Goal: Task Accomplishment & Management: Complete application form

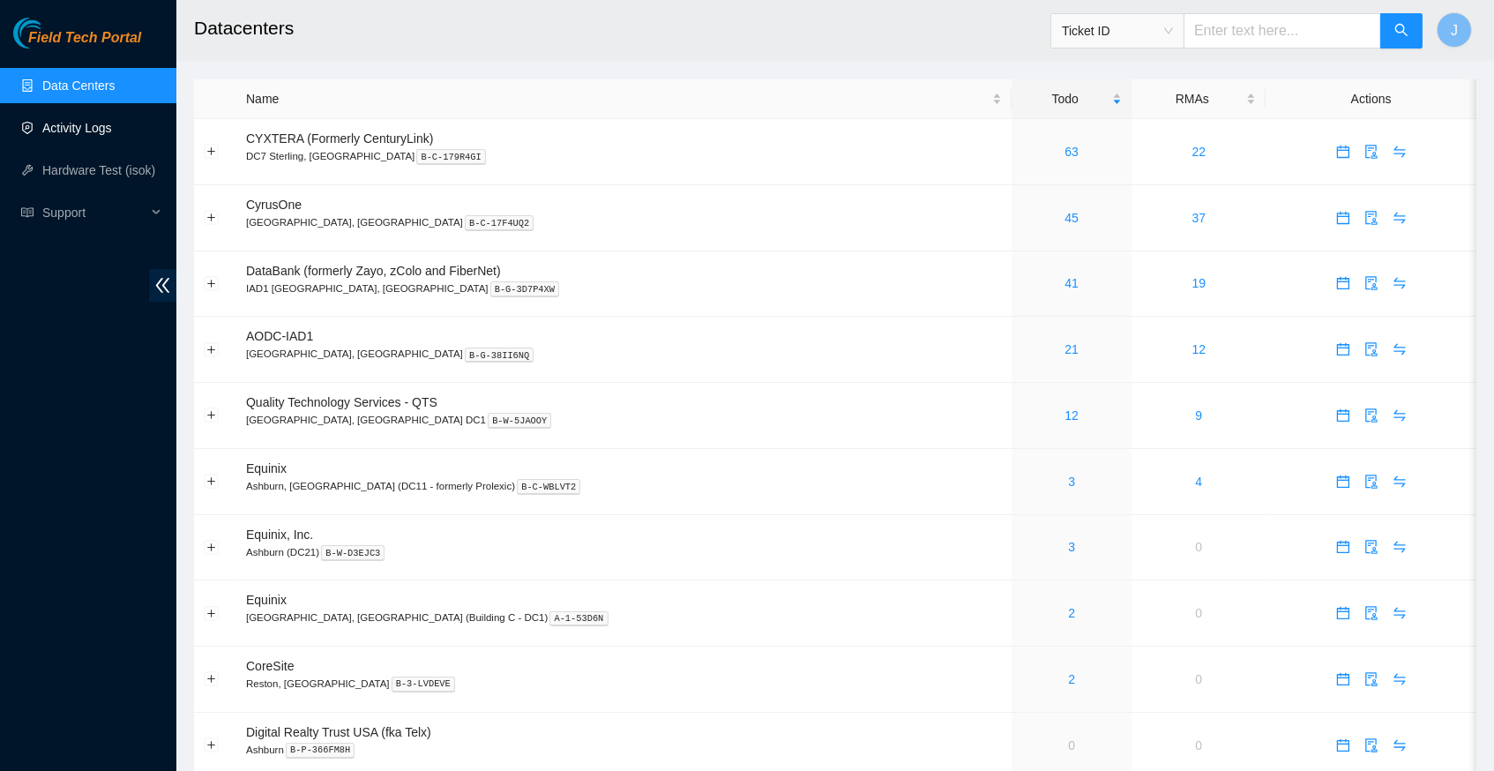
click at [89, 132] on link "Activity Logs" at bounding box center [77, 128] width 70 height 14
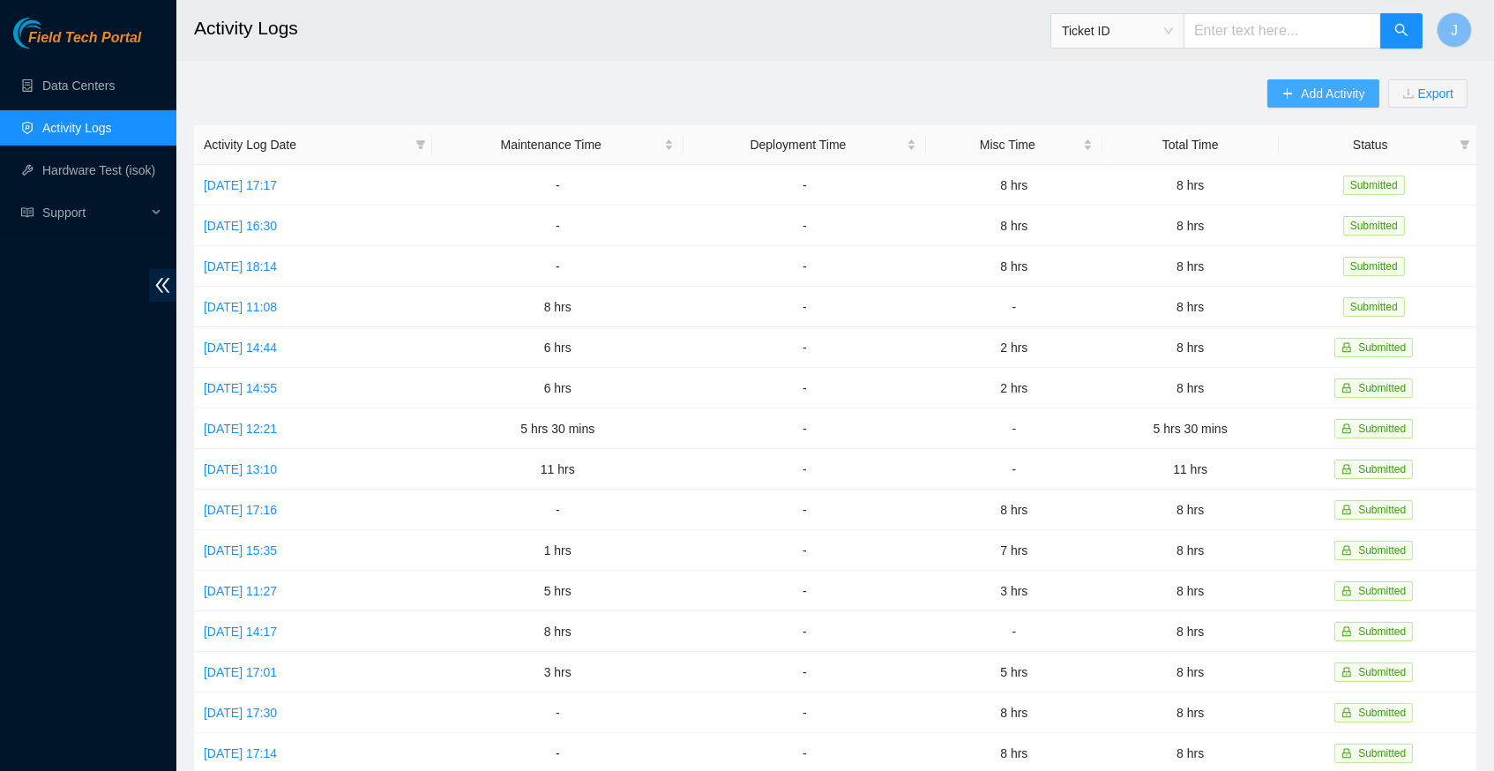
click at [1301, 91] on span "Add Activity" at bounding box center [1332, 93] width 63 height 19
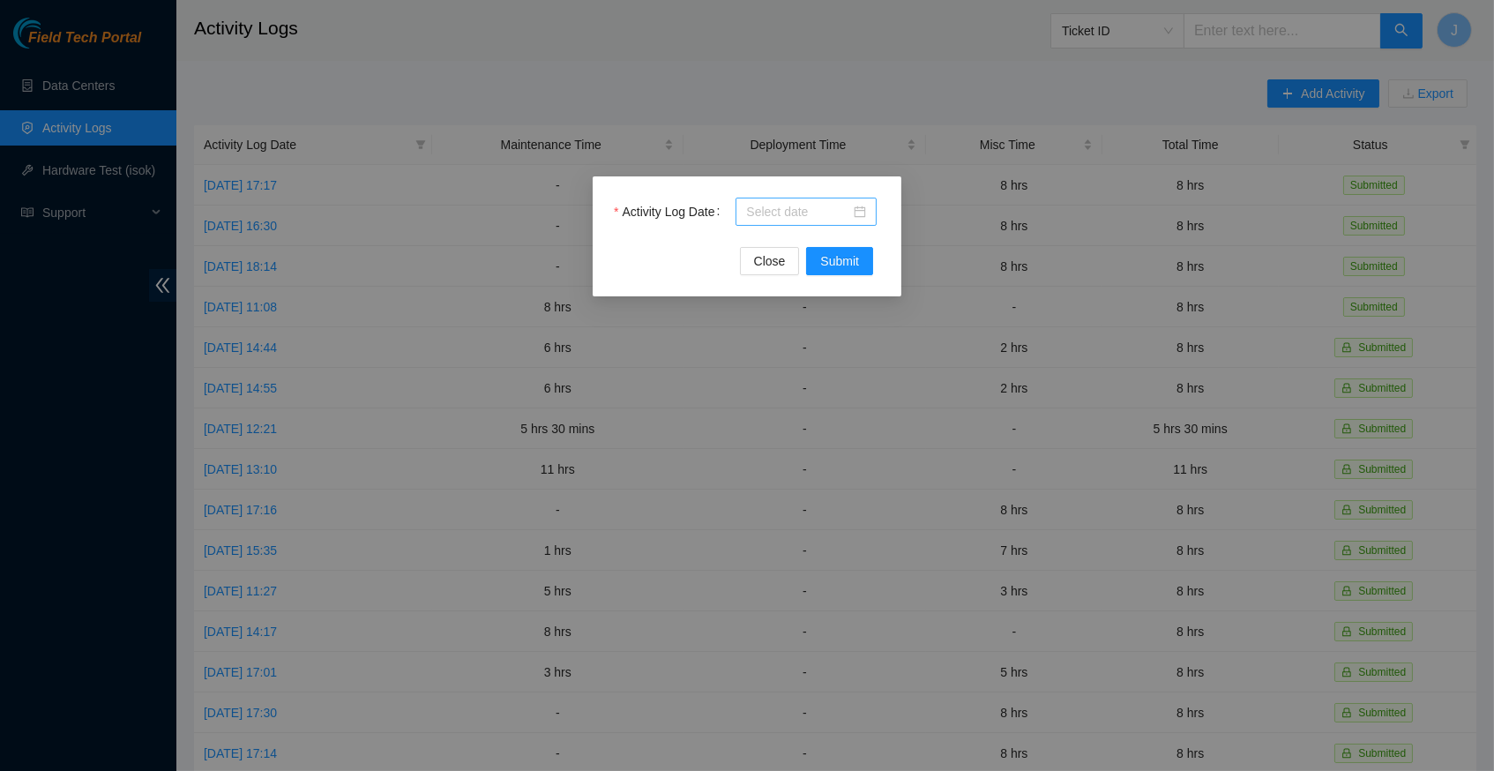
click at [857, 216] on div at bounding box center [806, 211] width 120 height 19
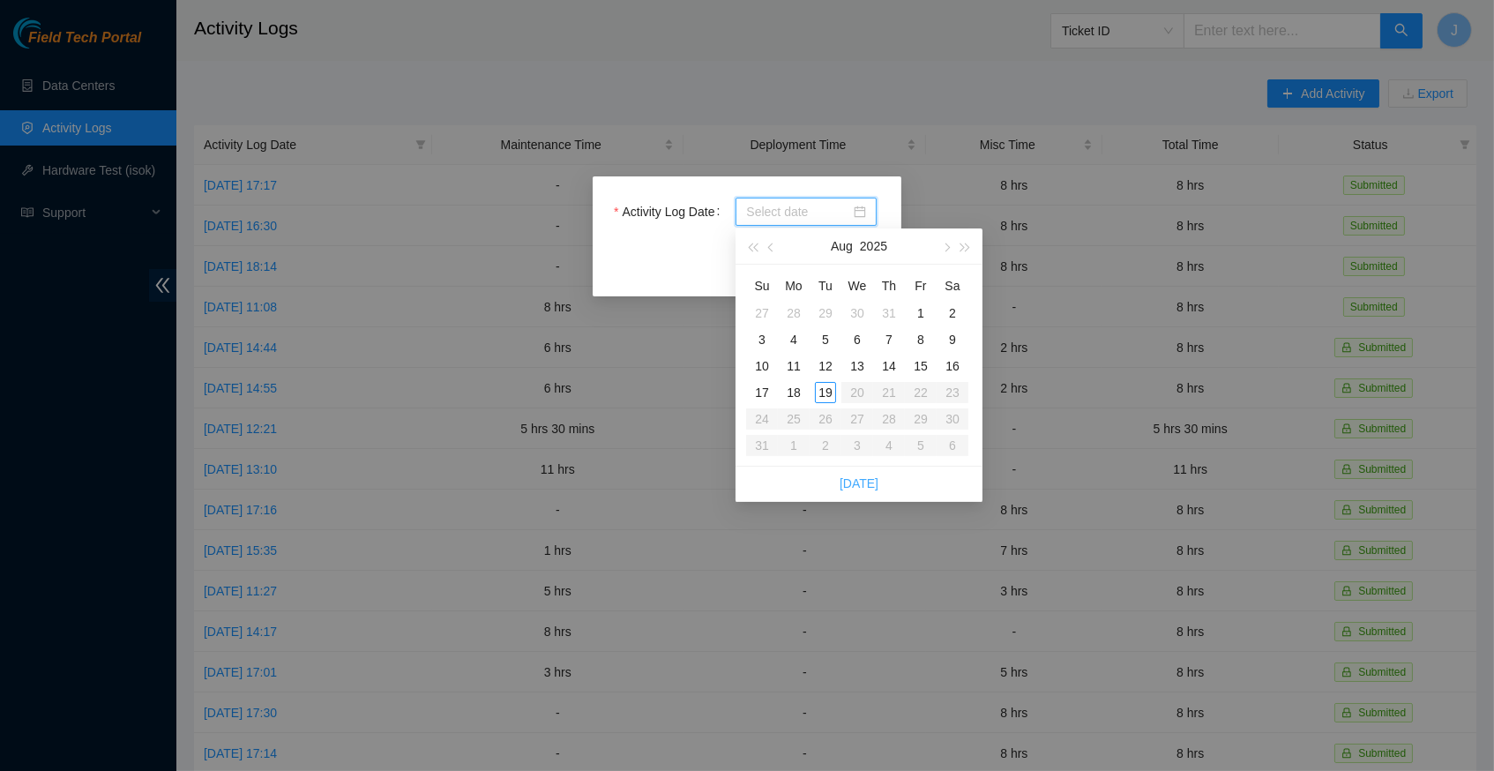
click at [866, 476] on link "[DATE]" at bounding box center [858, 483] width 39 height 14
type input "[DATE]"
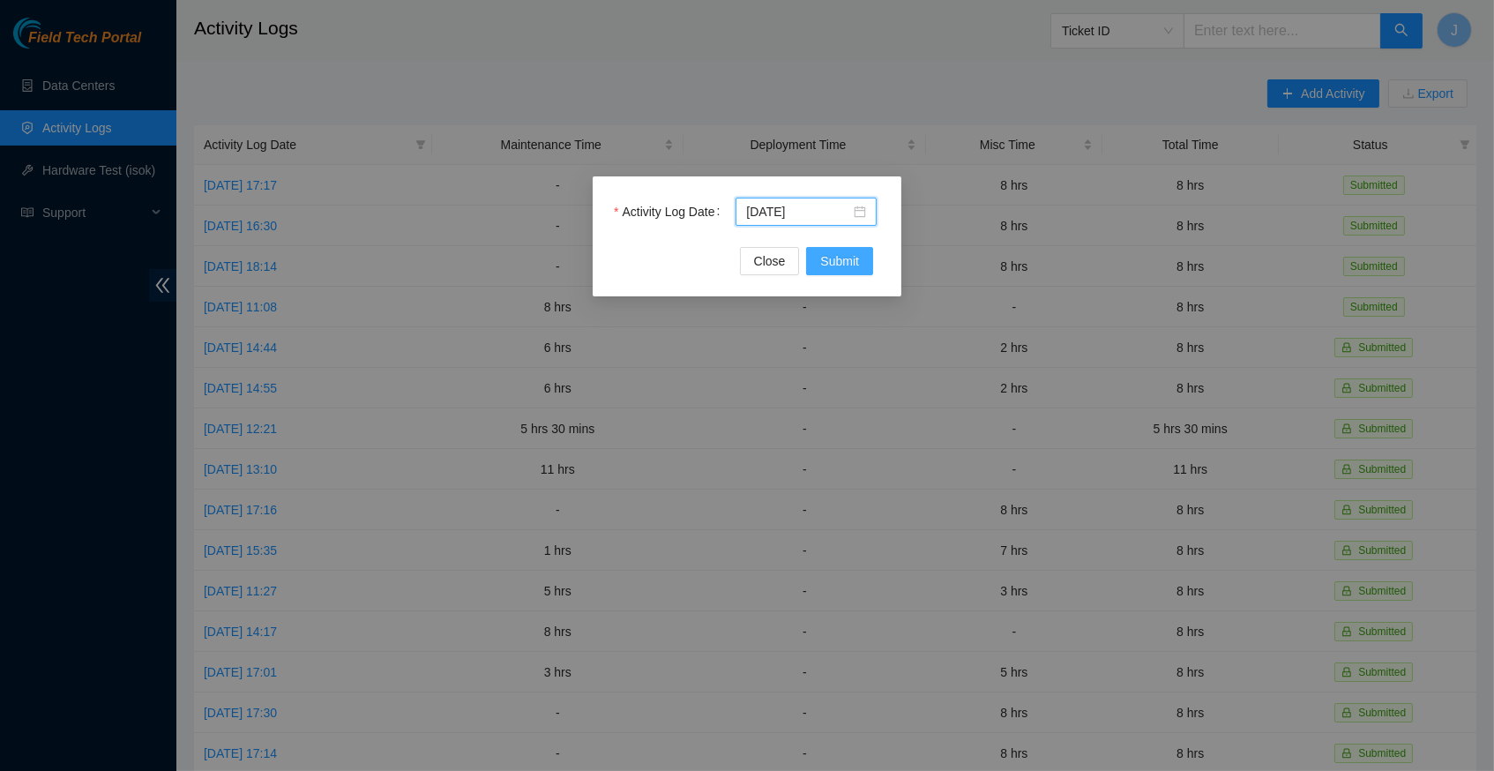
click at [846, 265] on span "Submit" at bounding box center [839, 260] width 39 height 19
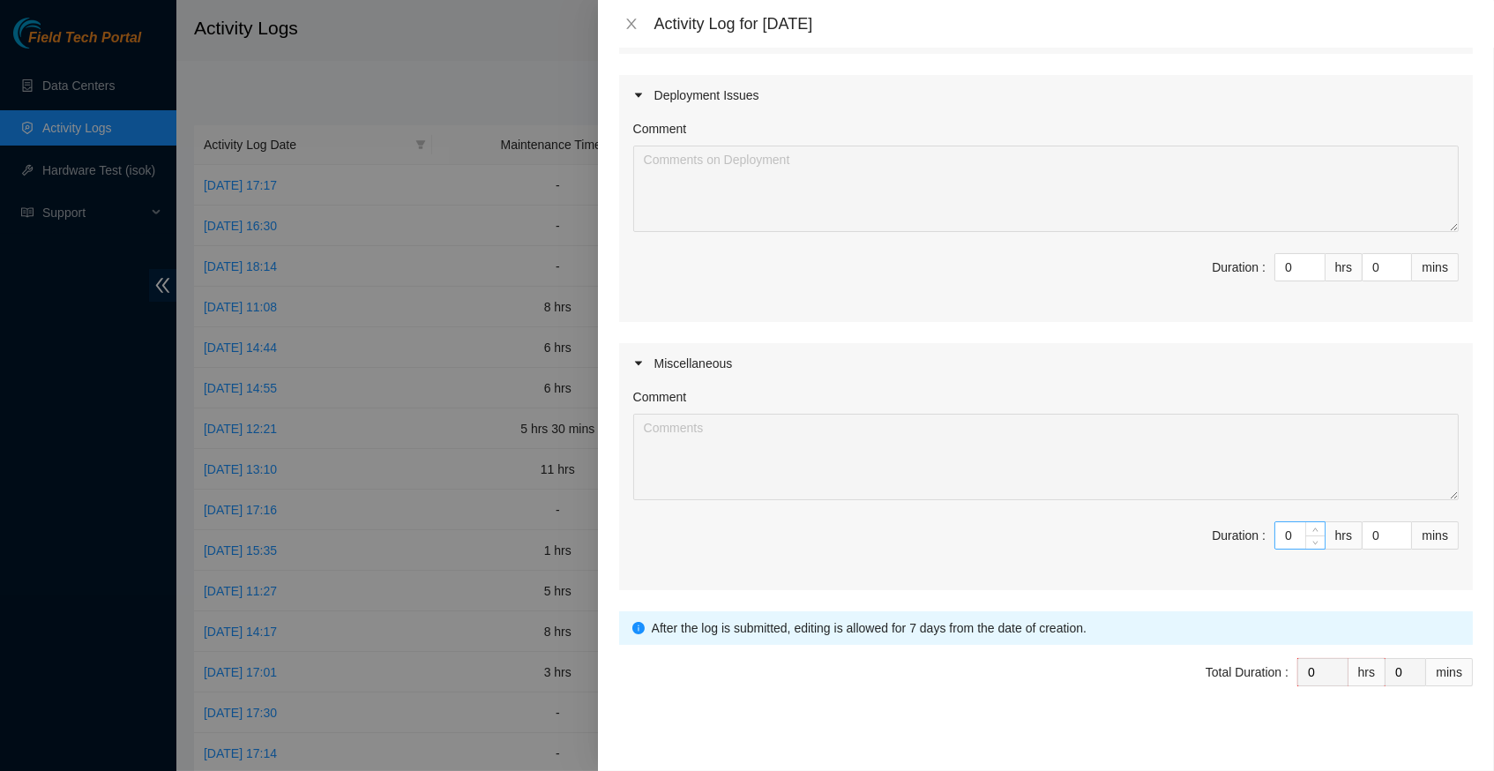
scroll to position [400, 0]
type input "1"
click at [1315, 526] on span "up" at bounding box center [1315, 531] width 11 height 11
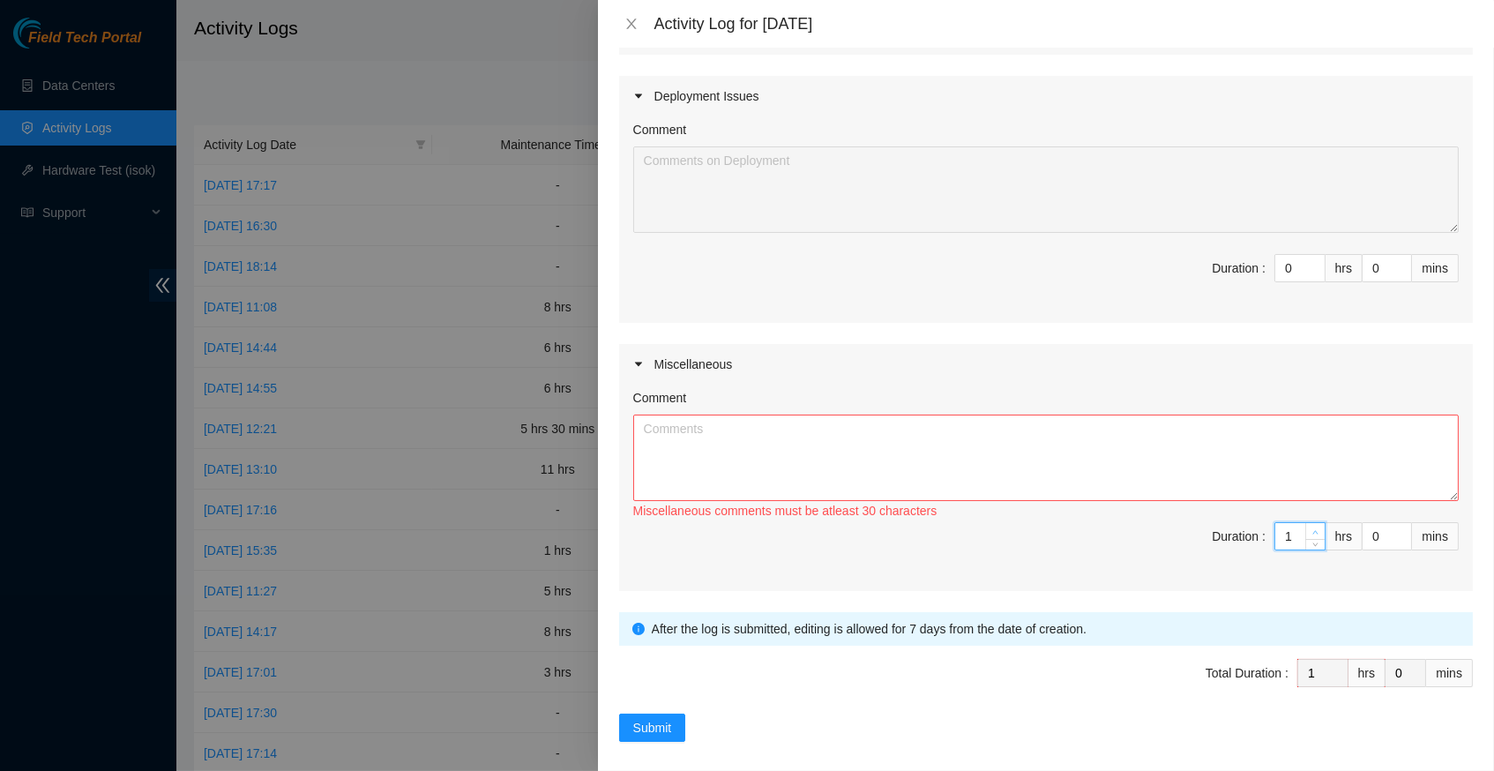
type input "2"
click at [1315, 526] on span "up" at bounding box center [1315, 531] width 11 height 11
type input "3"
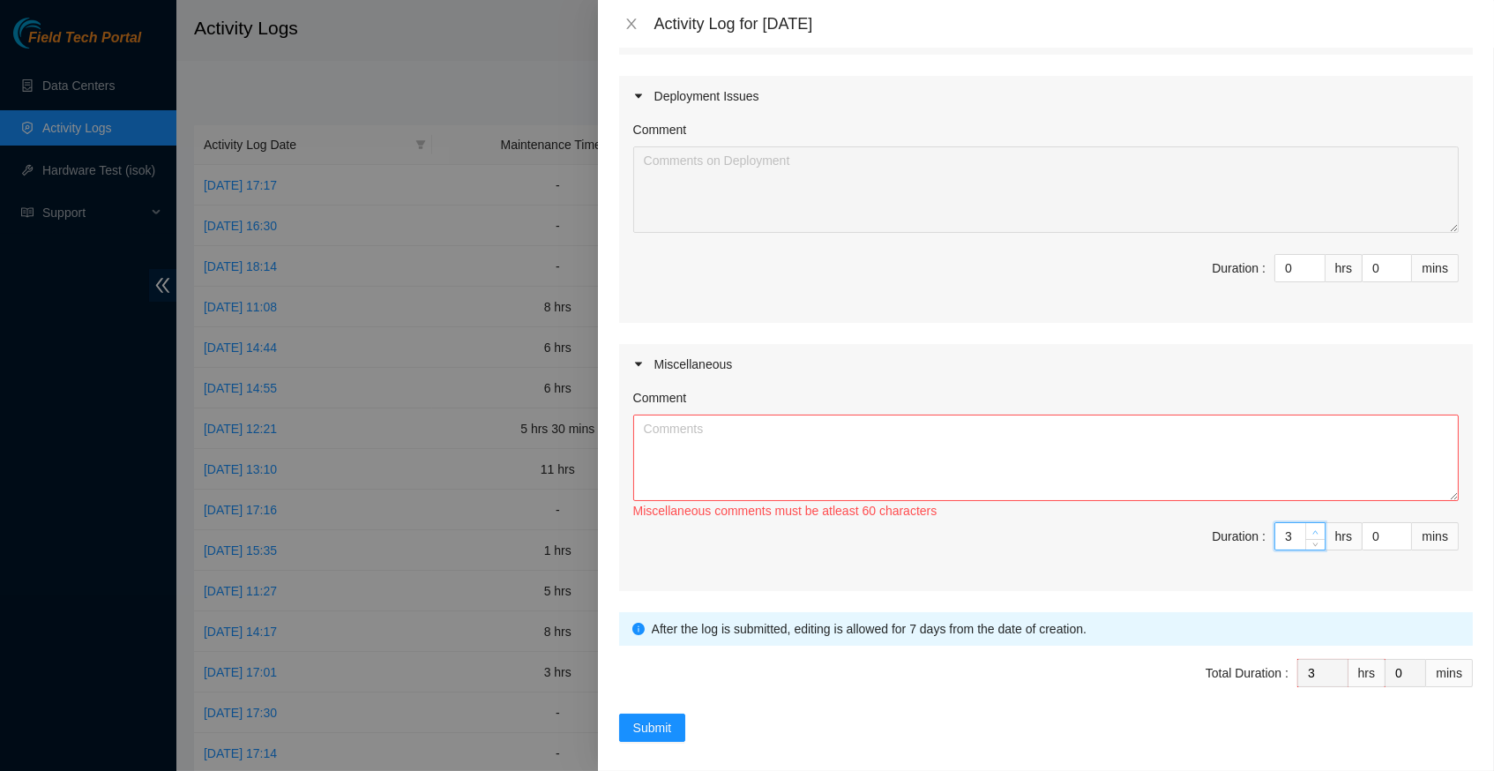
click at [1315, 526] on span "up" at bounding box center [1315, 531] width 11 height 11
type input "4"
click at [1315, 526] on span "up" at bounding box center [1315, 531] width 11 height 11
type input "5"
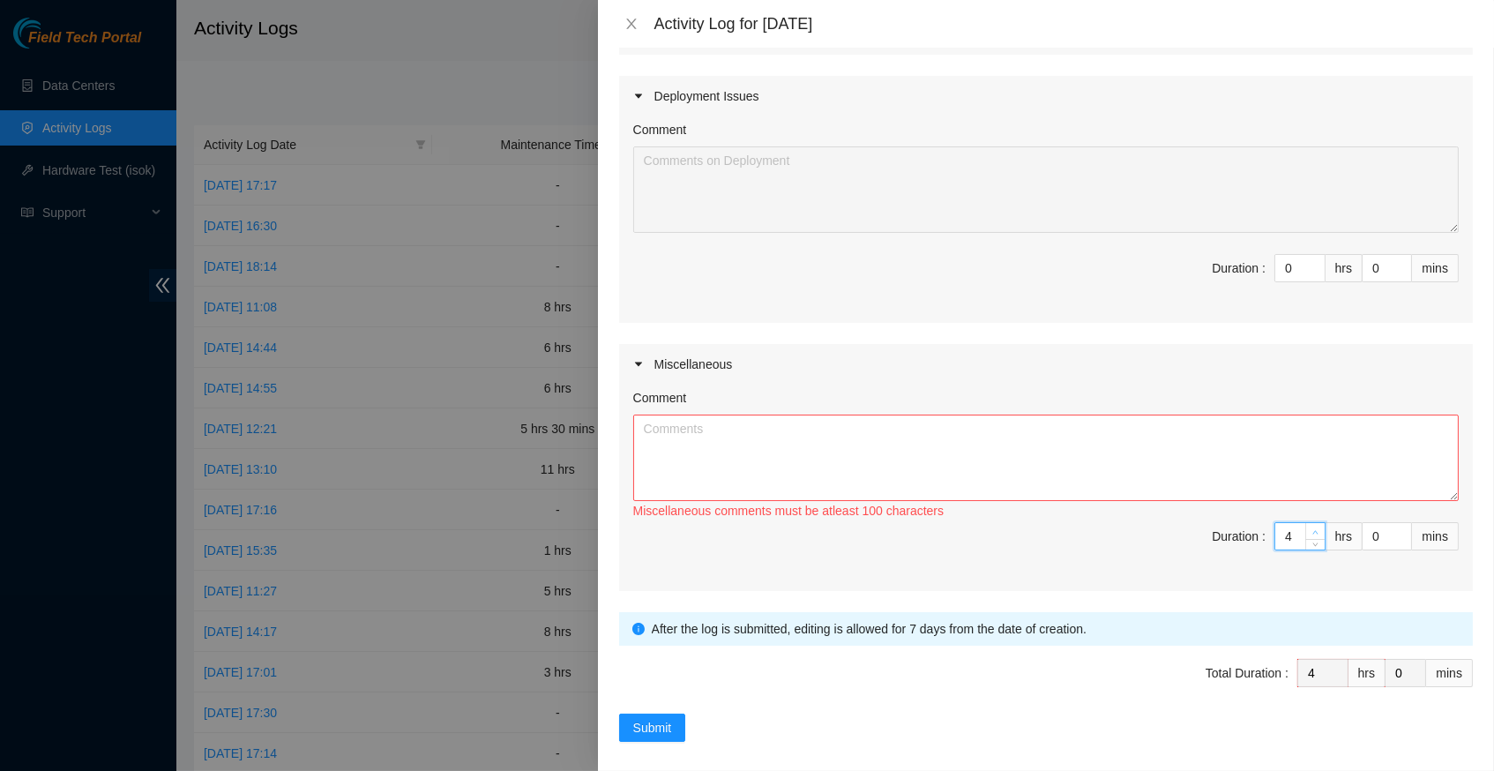
type input "5"
click at [1315, 526] on span "up" at bounding box center [1315, 531] width 11 height 11
type input "6"
click at [1315, 526] on span "up" at bounding box center [1315, 531] width 11 height 11
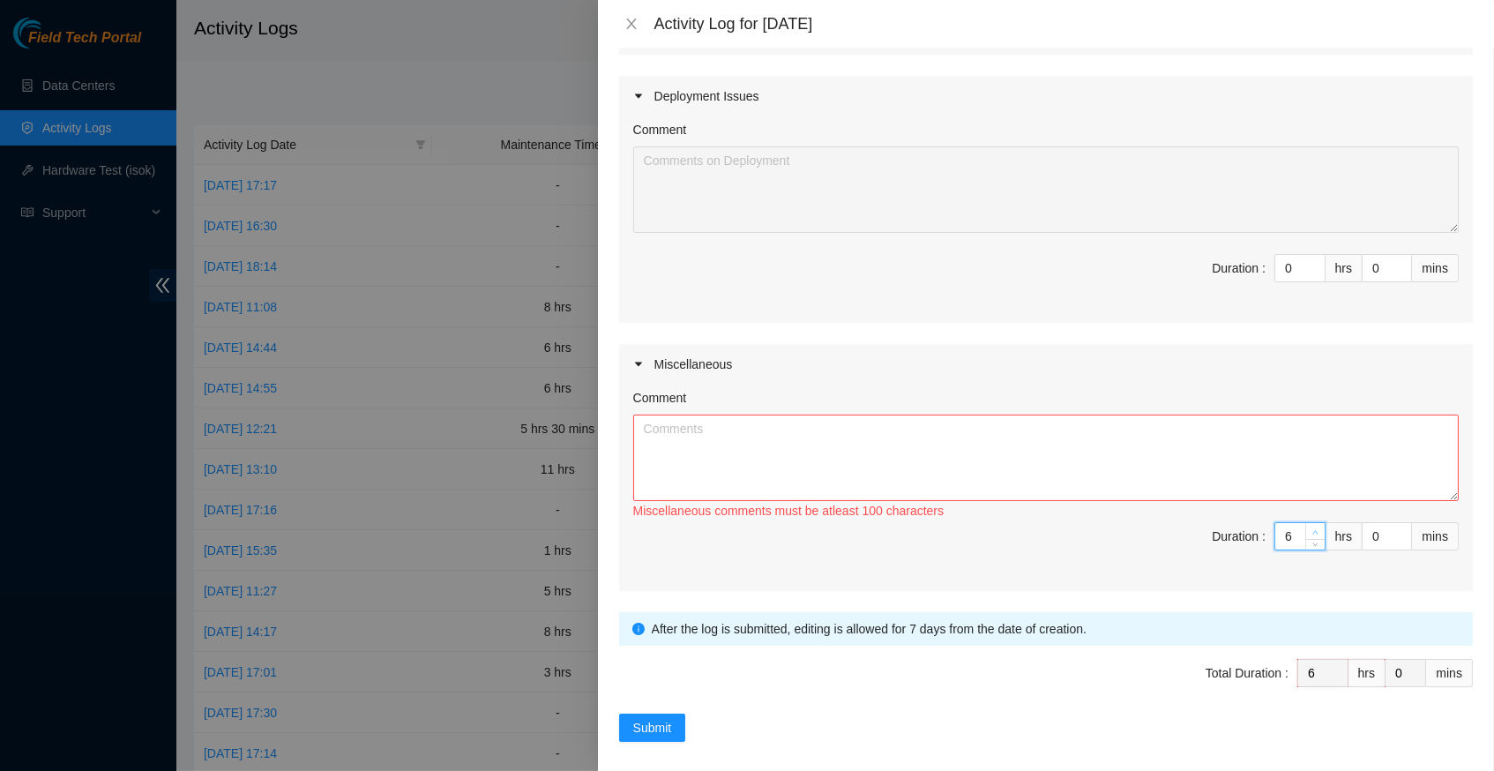
type input "7"
click at [1315, 526] on span "up" at bounding box center [1315, 531] width 11 height 11
type input "8"
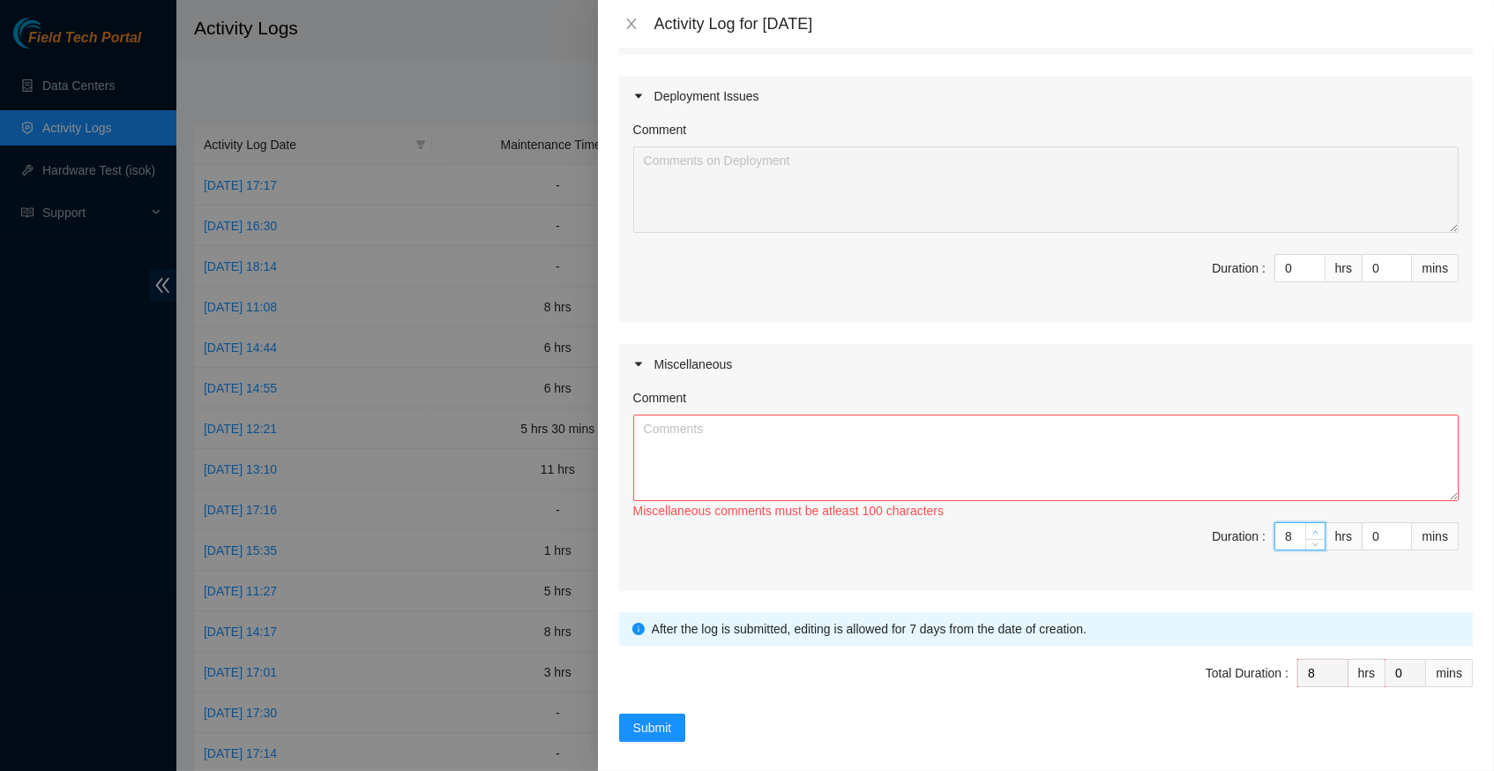
click at [1315, 526] on span "up" at bounding box center [1315, 531] width 11 height 11
click at [1065, 414] on textarea "Comment" at bounding box center [1045, 457] width 825 height 86
paste textarea "Hey [PERSON_NAME], EOD Report, -unboxed all servers -staged servers at the rack…"
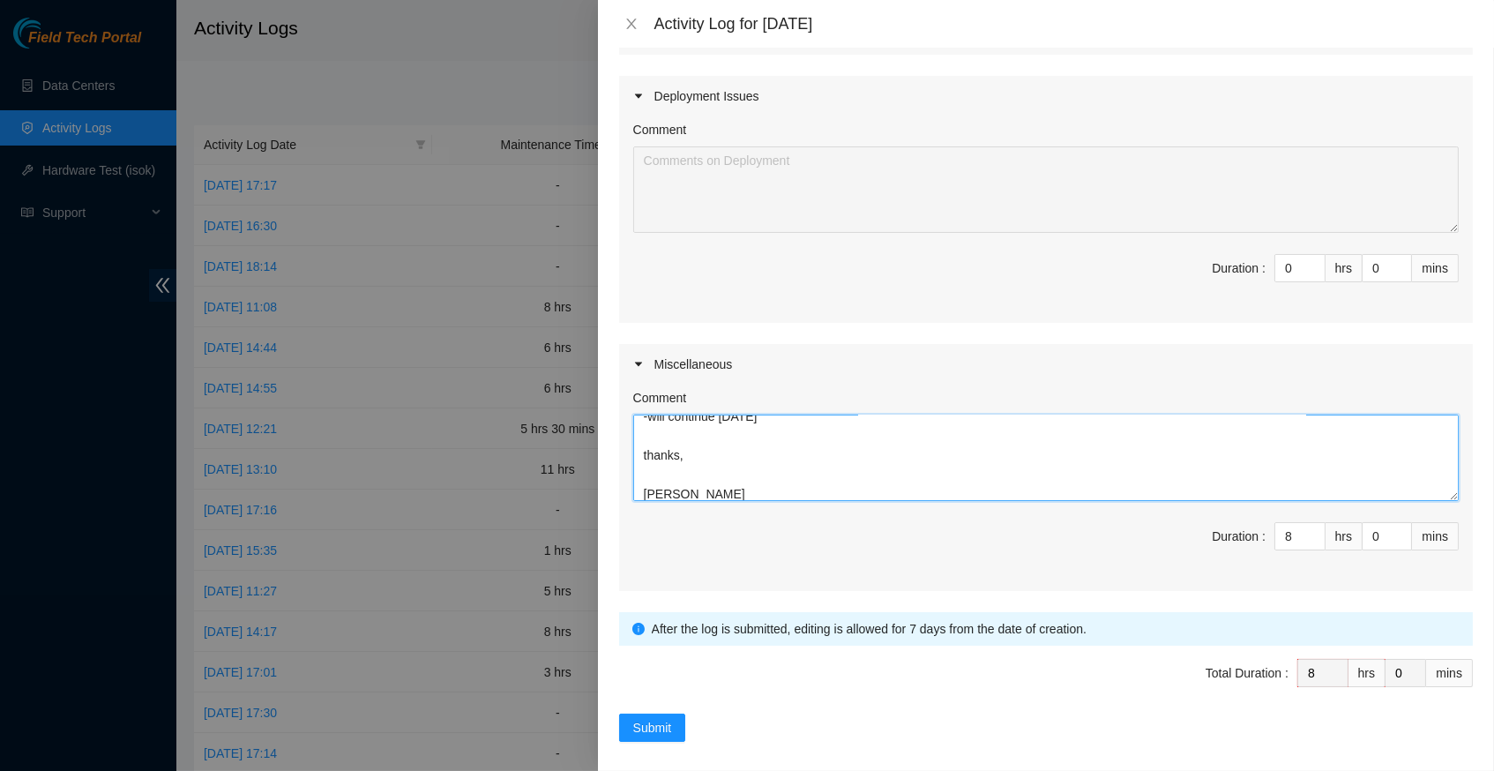
scroll to position [186, 0]
type textarea "Hey [PERSON_NAME], EOD Report, -unboxed all servers -staged servers at the rack…"
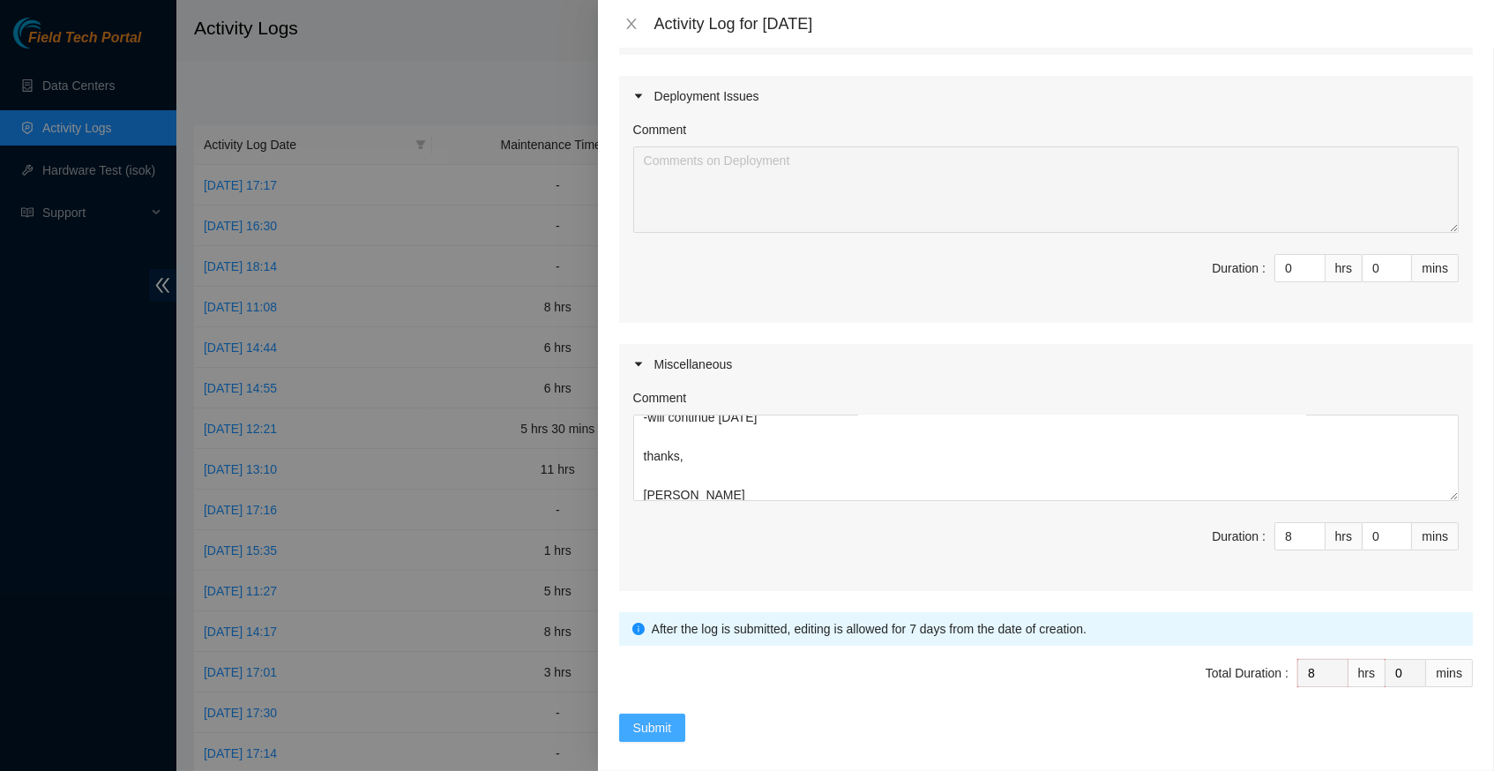
click at [661, 718] on span "Submit" at bounding box center [652, 727] width 39 height 19
type input "0"
